Goal: Communication & Community: Share content

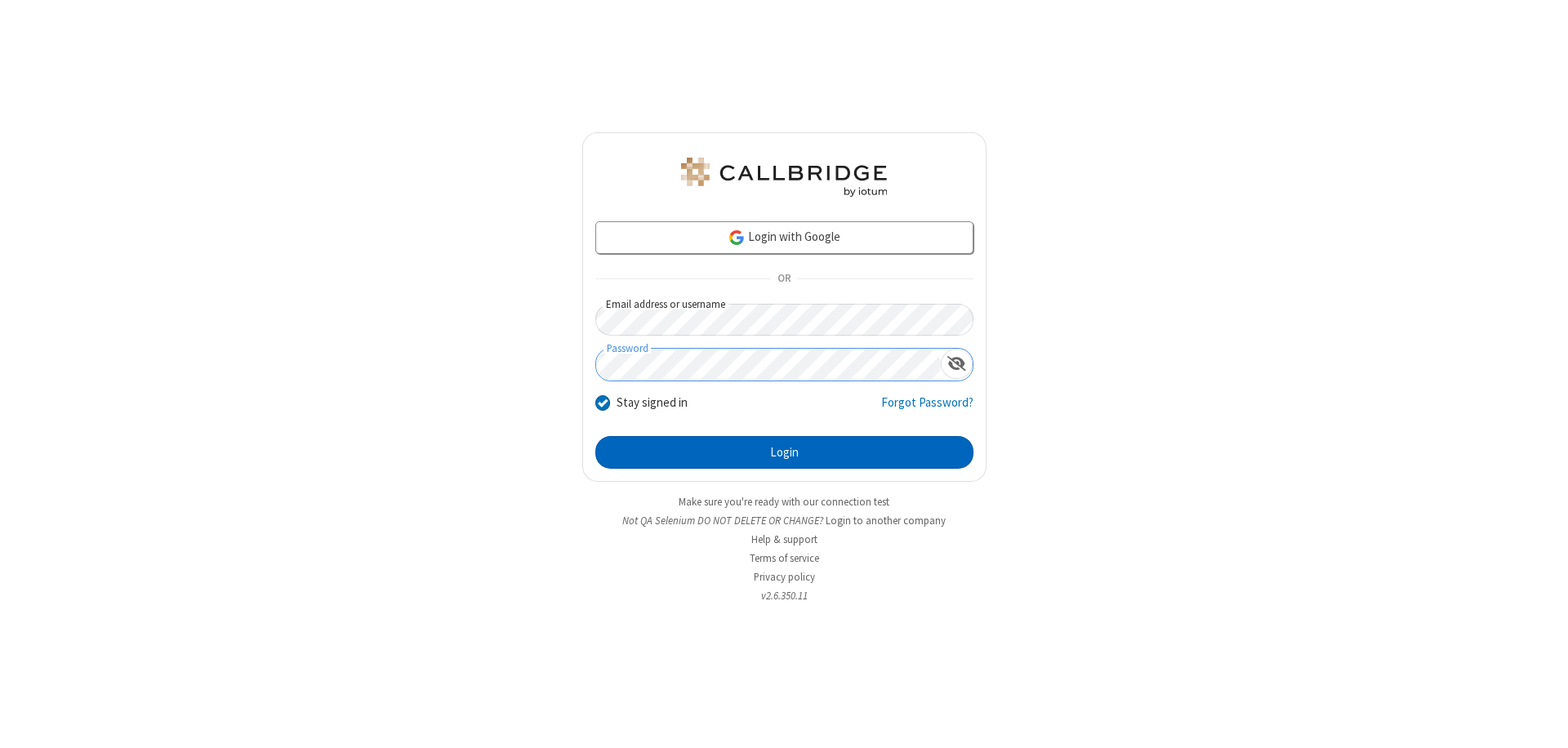
click at [784, 452] on button "Login" at bounding box center [784, 452] width 378 height 33
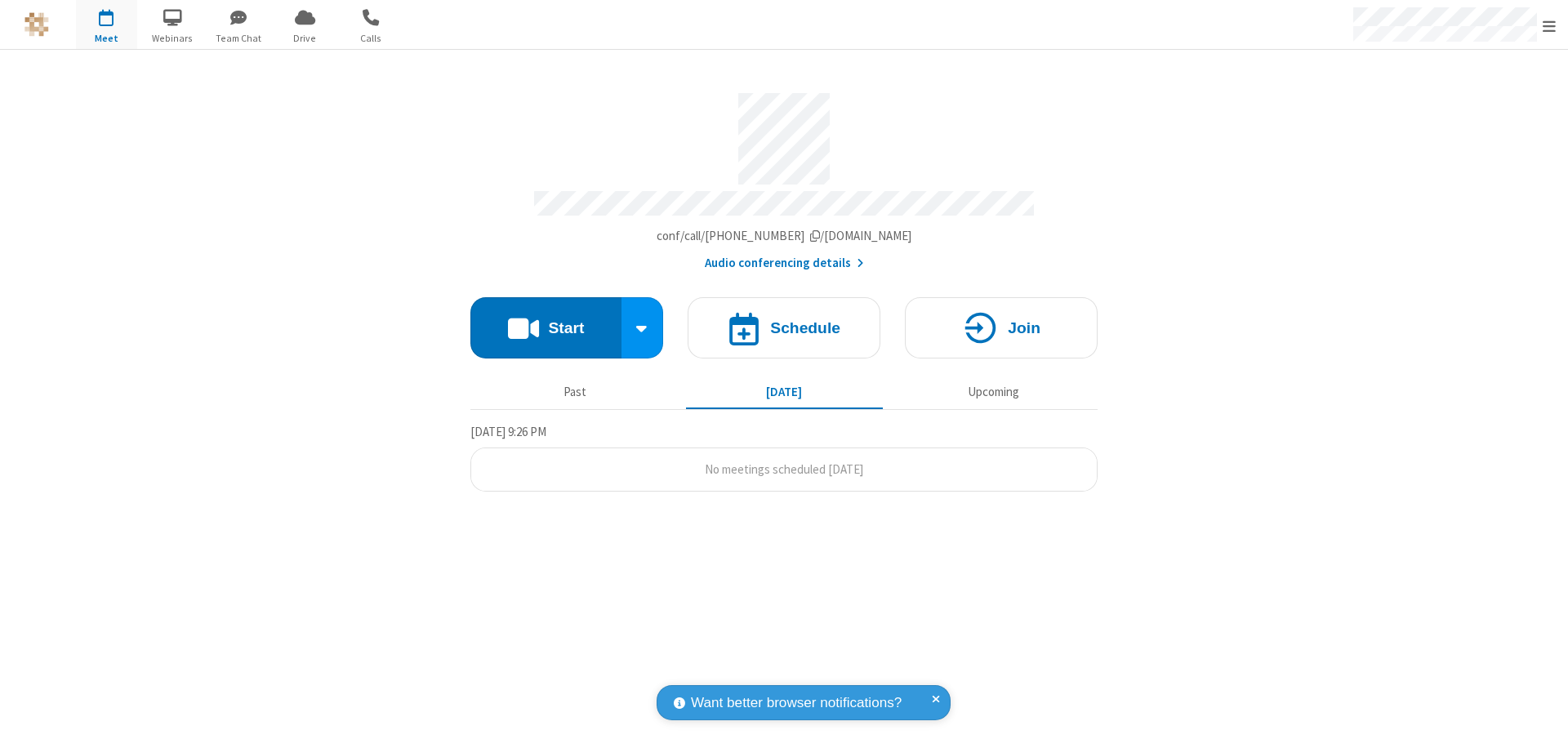
click at [546, 320] on button "Start" at bounding box center [546, 328] width 151 height 61
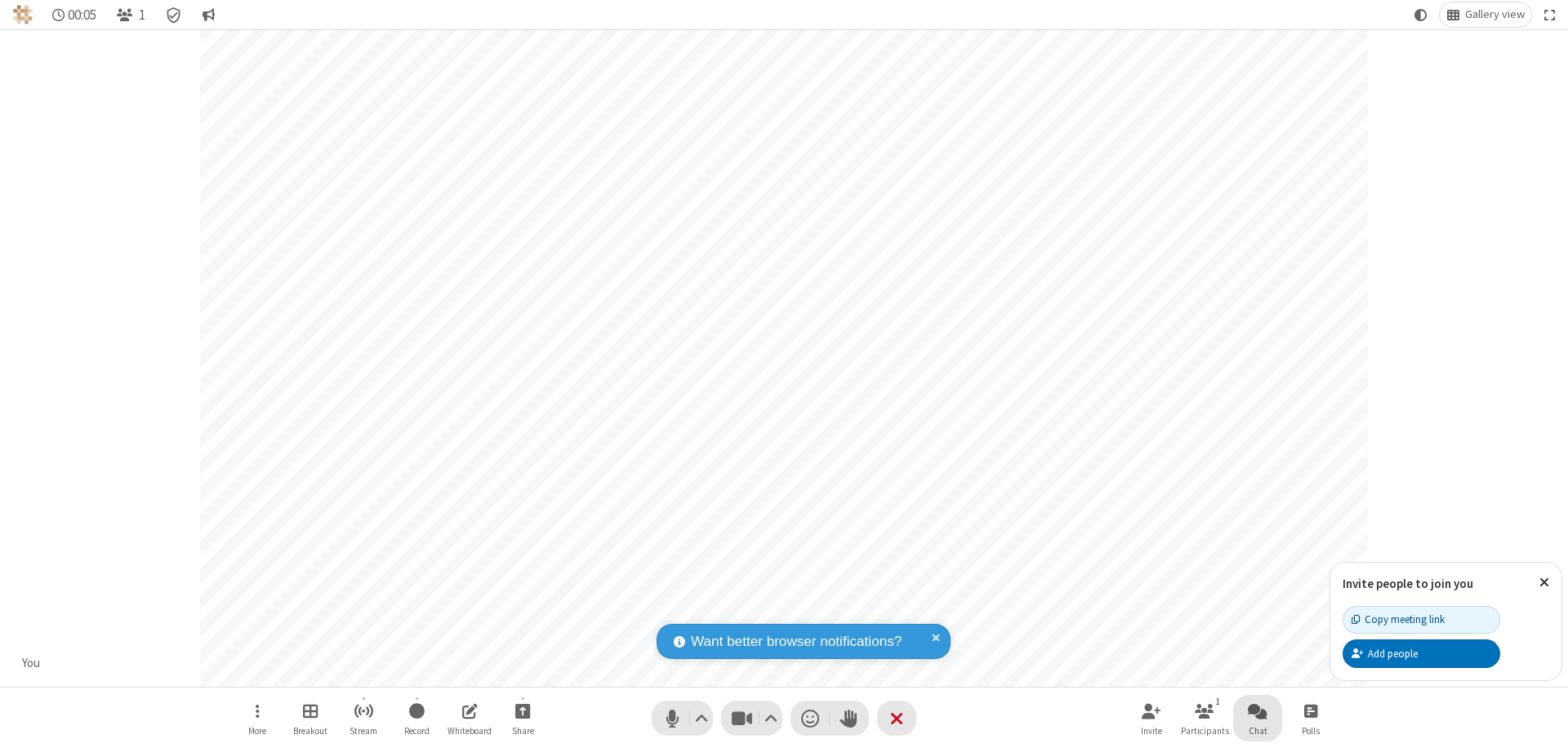
click at [1258, 711] on span "Open chat" at bounding box center [1258, 711] width 20 height 21
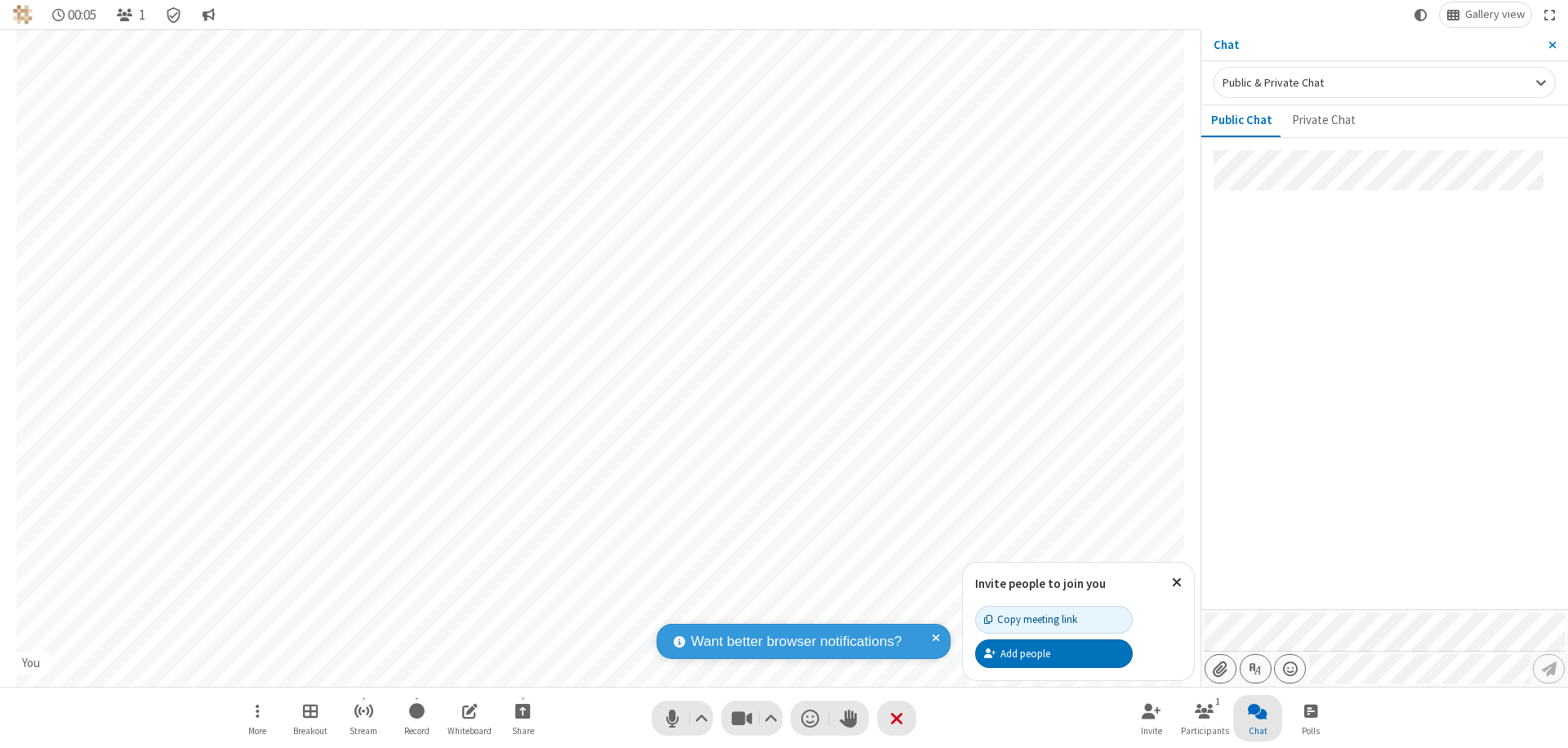
type input "C:\fakepath\doc_test.docx"
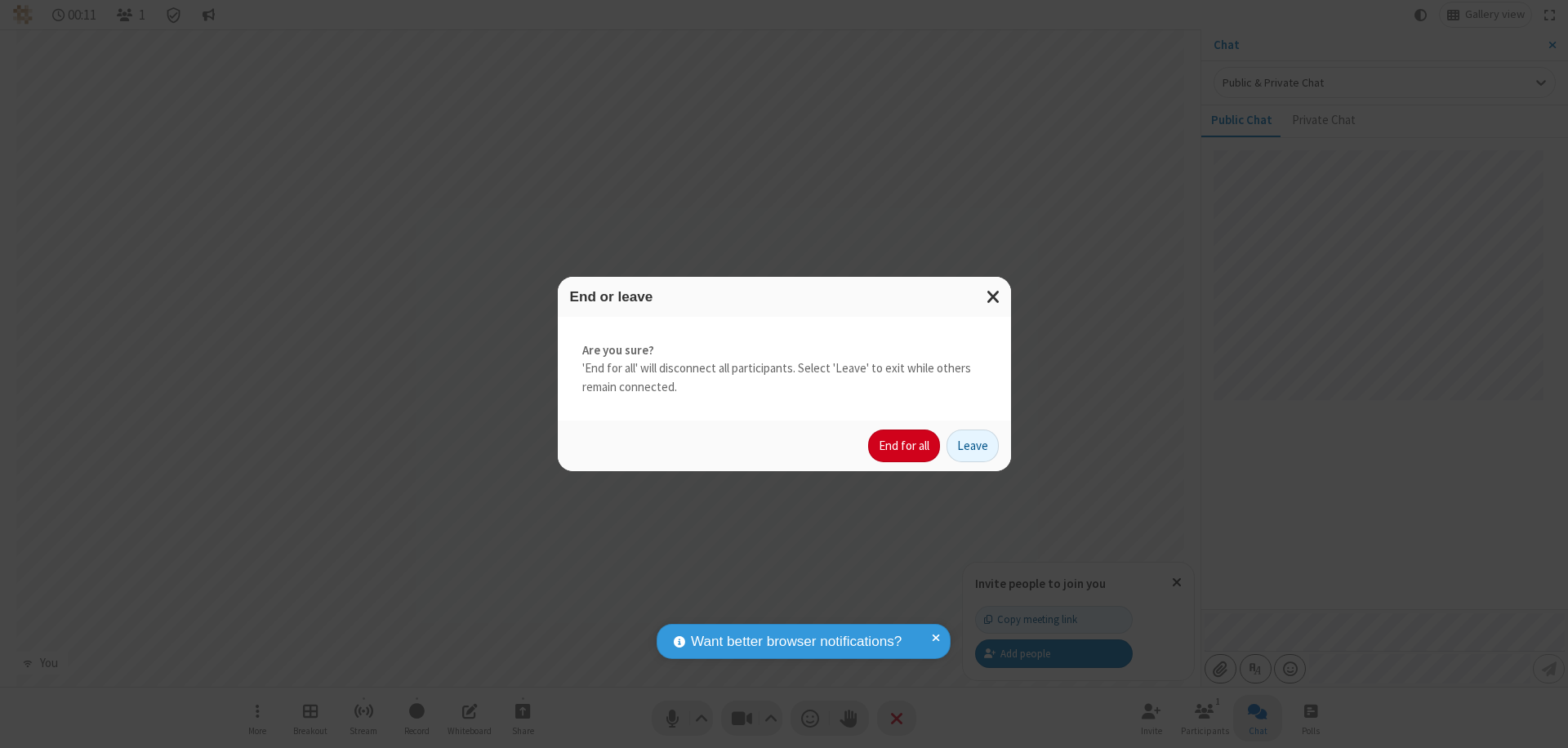
click at [905, 446] on button "End for all" at bounding box center [903, 446] width 72 height 33
